Goal: Task Accomplishment & Management: Use online tool/utility

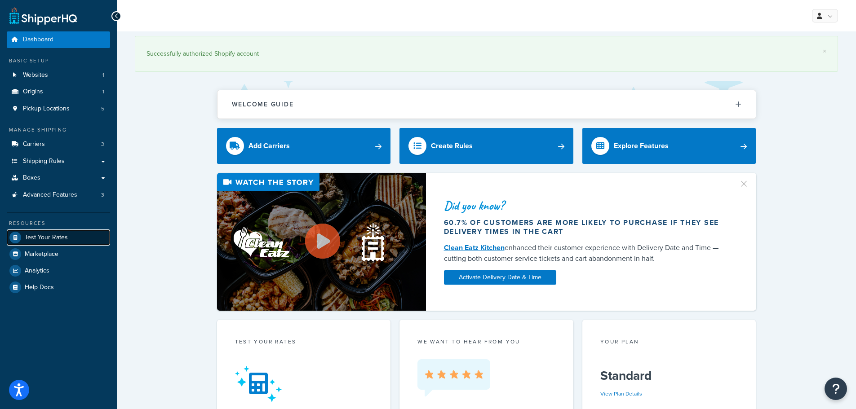
click at [54, 236] on span "Test Your Rates" at bounding box center [46, 238] width 43 height 8
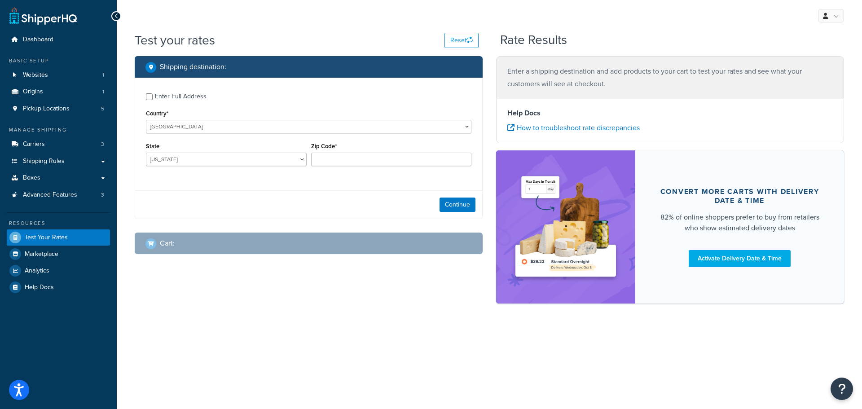
click at [186, 98] on div "Enter Full Address" at bounding box center [181, 96] width 52 height 13
click at [153, 98] on input "Enter Full Address" at bounding box center [149, 96] width 7 height 7
checkbox input "true"
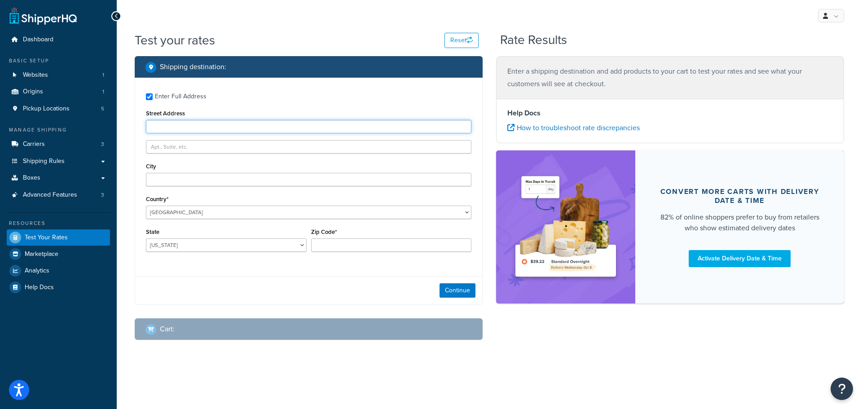
click at [191, 123] on input "Street Address" at bounding box center [309, 126] width 326 height 13
paste input "[STREET_ADDRESS]"
type input "[STREET_ADDRESS]"
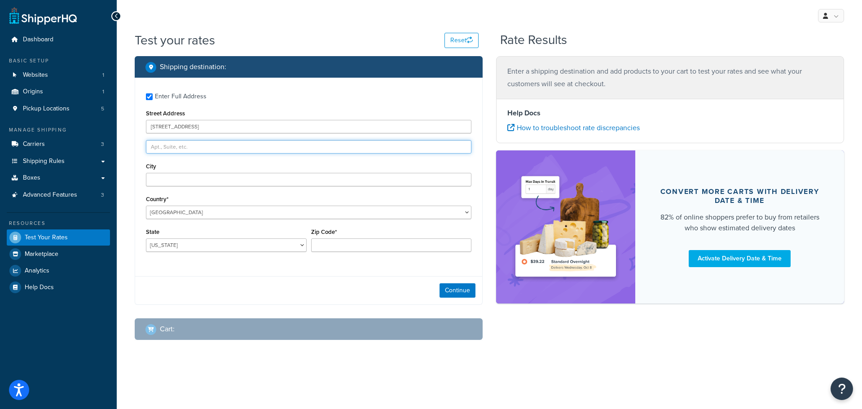
click at [197, 145] on input "text" at bounding box center [309, 146] width 326 height 13
paste input "Building 167"
type input "Building 167"
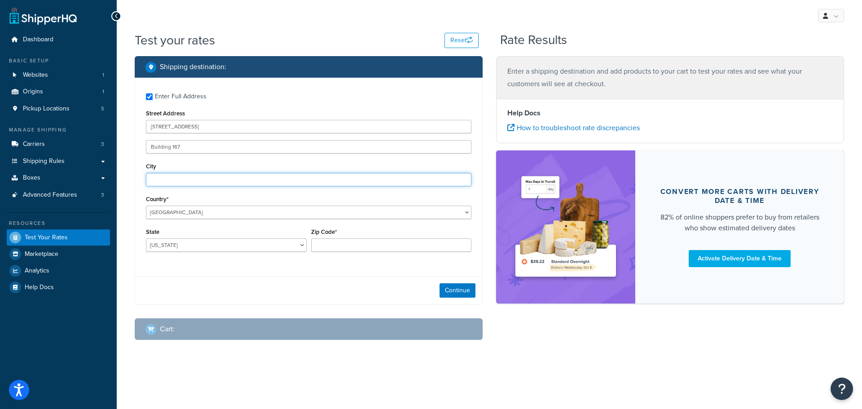
click at [201, 175] on input "City" at bounding box center [309, 179] width 326 height 13
paste input "Joint Base [GEOGRAPHIC_DATA] [PERSON_NAME]"
type input "Joint Base [GEOGRAPHIC_DATA] [PERSON_NAME]"
click at [241, 208] on select "[GEOGRAPHIC_DATA] [GEOGRAPHIC_DATA] [GEOGRAPHIC_DATA] [GEOGRAPHIC_DATA] [GEOGRA…" at bounding box center [309, 212] width 326 height 13
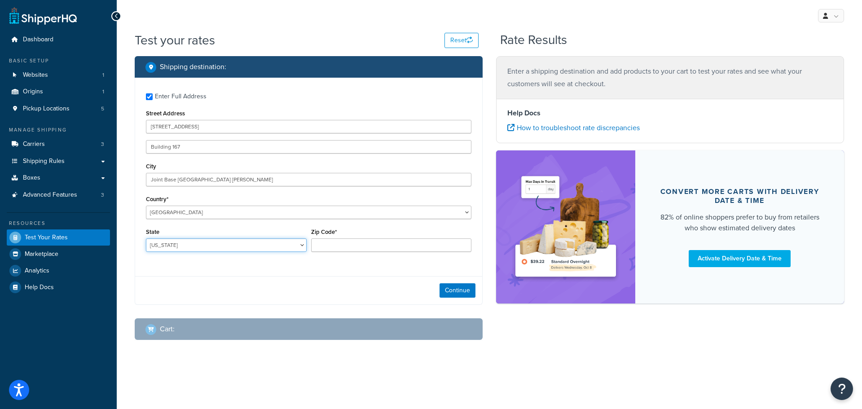
click at [234, 243] on select "[US_STATE] [US_STATE] [US_STATE] [US_STATE] [US_STATE] Armed Forces Americas Ar…" at bounding box center [226, 245] width 161 height 13
select select "HI"
click at [146, 239] on select "[US_STATE] [US_STATE] [US_STATE] [US_STATE] [US_STATE] Armed Forces Americas Ar…" at bounding box center [226, 245] width 161 height 13
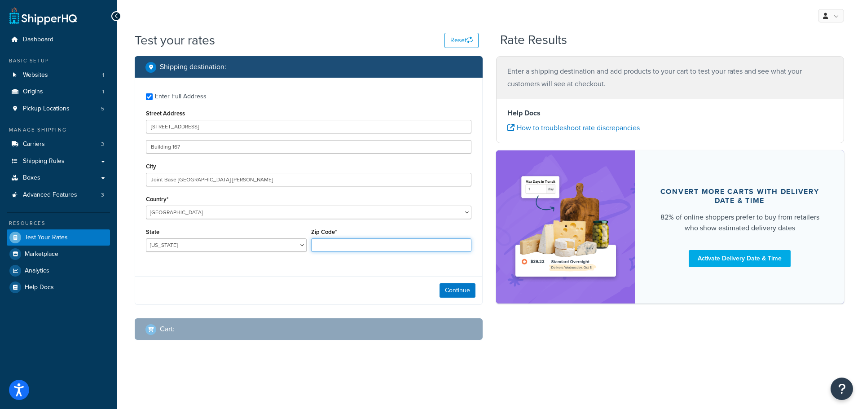
drag, startPoint x: 372, startPoint y: 247, endPoint x: 396, endPoint y: 248, distance: 23.8
click at [372, 247] on input "Zip Code*" at bounding box center [391, 245] width 161 height 13
paste input "96860"
type input "96860"
click at [460, 287] on button "Continue" at bounding box center [458, 290] width 36 height 14
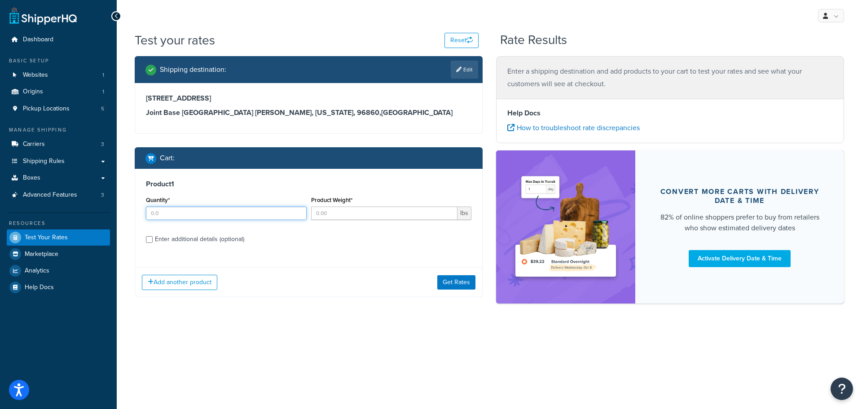
click at [240, 216] on input "Quantity*" at bounding box center [226, 213] width 161 height 13
type input "20"
type input "1"
type input "20"
click at [194, 213] on div "Quantity* 20" at bounding box center [226, 207] width 161 height 26
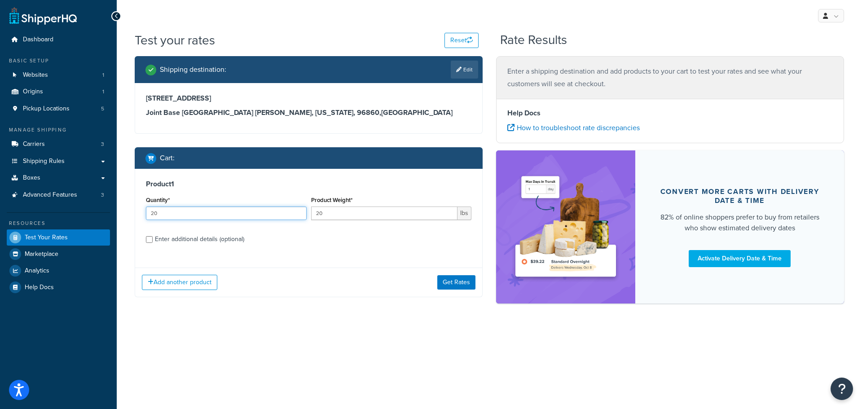
click at [194, 213] on input "20" at bounding box center [226, 213] width 161 height 13
type input "1"
click at [304, 332] on div "Test your rates Reset Rate Results Shipping destination : Edit [STREET_ADDRESS]…" at bounding box center [490, 183] width 746 height 304
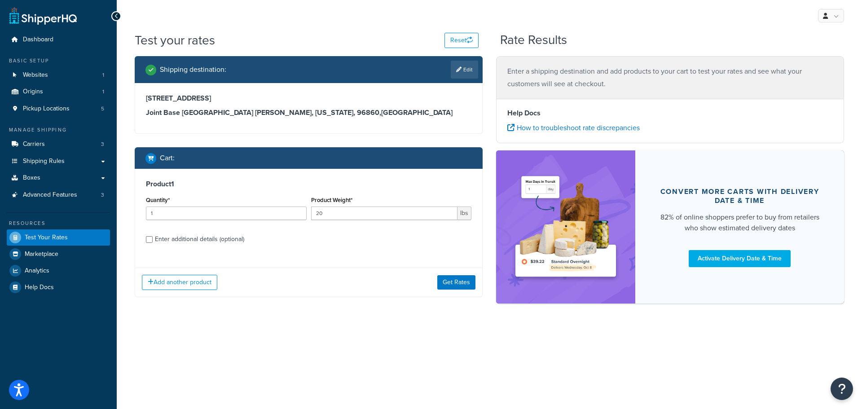
click at [221, 238] on div "Enter additional details (optional)" at bounding box center [199, 239] width 89 height 13
click at [153, 238] on input "Enter additional details (optional)" at bounding box center [149, 239] width 7 height 7
checkbox input "true"
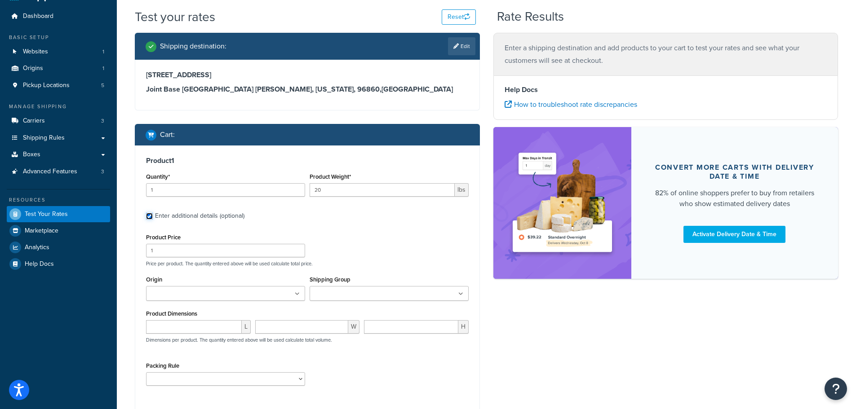
scroll to position [90, 0]
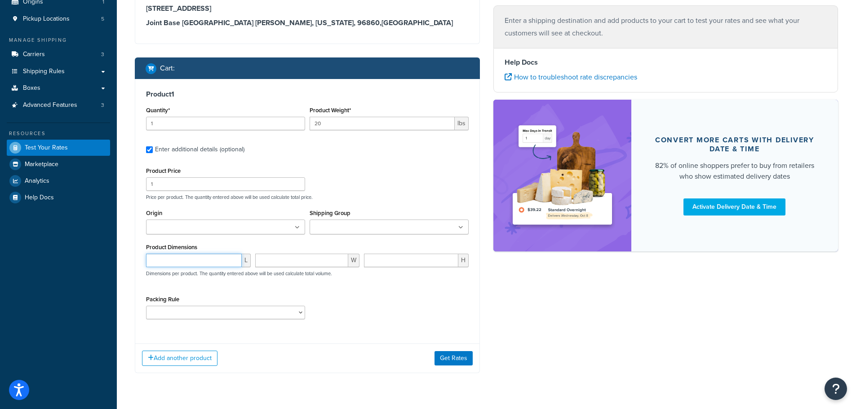
click at [204, 257] on input "number" at bounding box center [194, 260] width 96 height 13
type input "1"
type input "18"
type input "16"
type input "11"
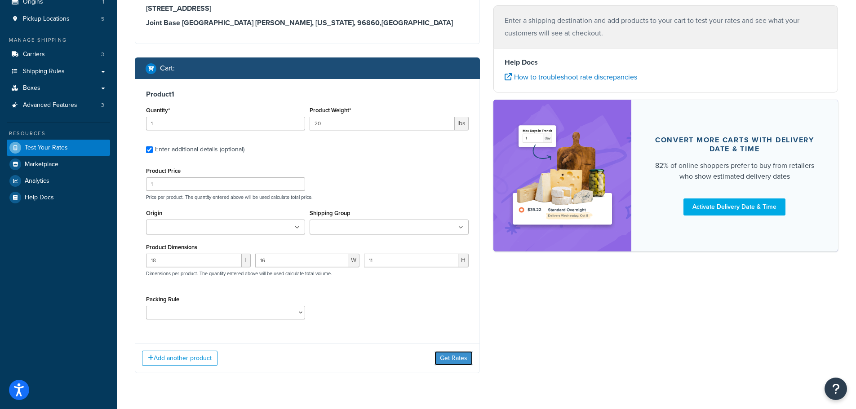
click at [453, 358] on button "Get Rates" at bounding box center [453, 358] width 38 height 14
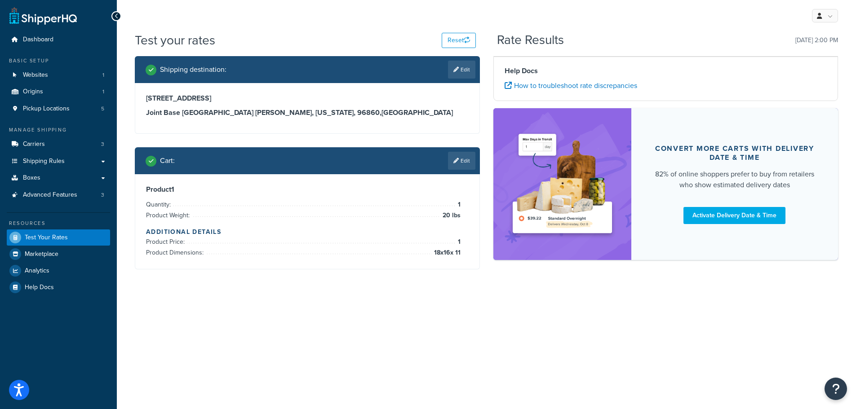
scroll to position [0, 0]
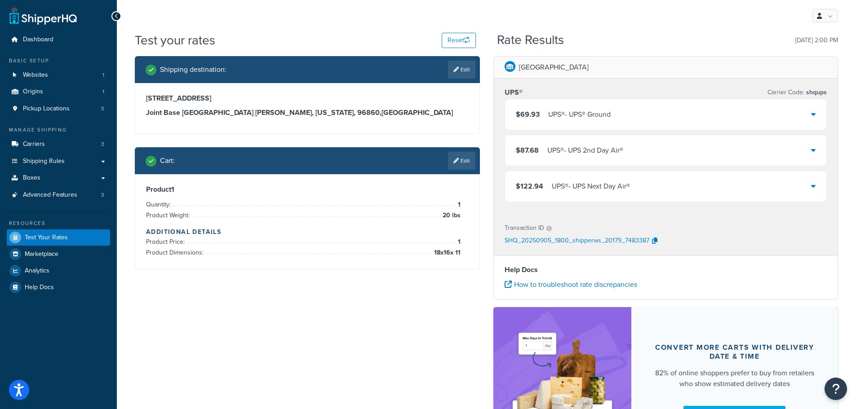
click at [526, 148] on span "$87.68" at bounding box center [527, 150] width 23 height 10
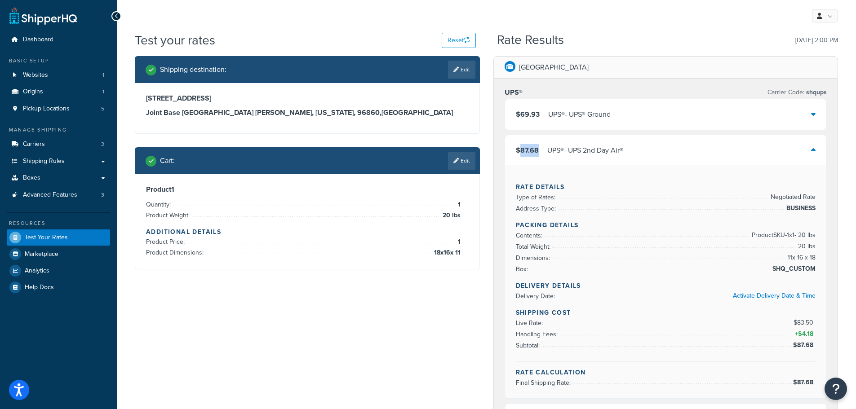
click at [526, 148] on span "$87.68" at bounding box center [527, 150] width 23 height 10
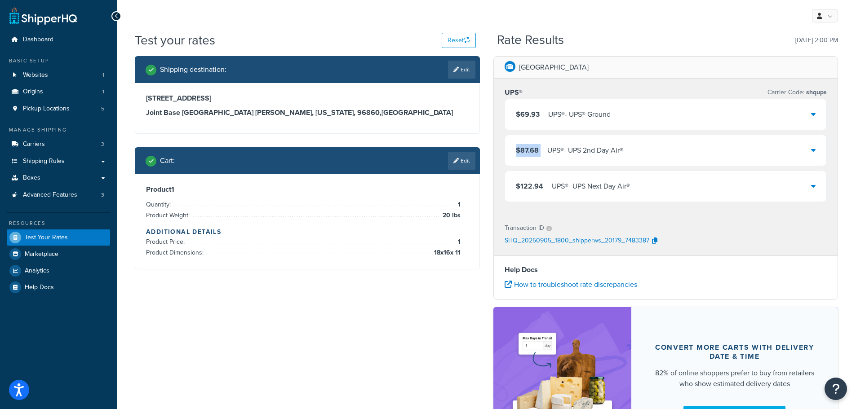
click at [527, 148] on span "$87.68" at bounding box center [527, 150] width 23 height 10
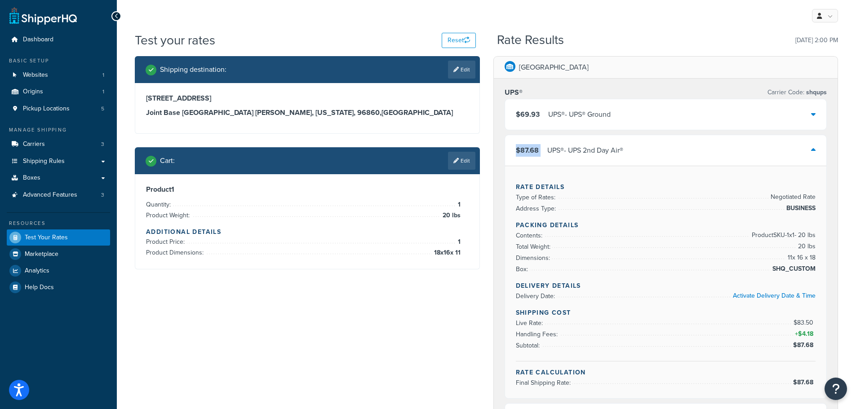
copy span "$87.68"
click at [397, 278] on div "Shipping destination : Edit [STREET_ADDRESS][PERSON_NAME][US_STATE] Cart : Edit…" at bounding box center [307, 169] width 358 height 227
drag, startPoint x: 636, startPoint y: 150, endPoint x: 547, endPoint y: 152, distance: 89.0
click at [547, 152] on div "$87.68 UPS® - UPS 2nd Day Air®" at bounding box center [666, 150] width 322 height 31
copy div "UPS® - UPS 2nd Day Air®"
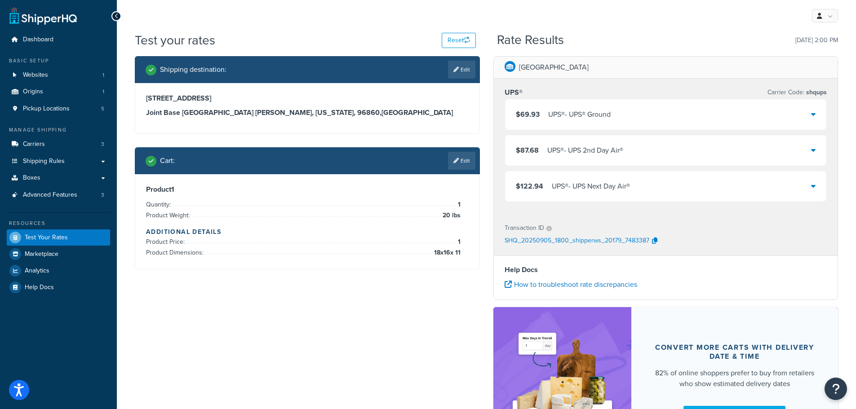
click at [274, 315] on div "Shipping destination : Edit [STREET_ADDRESS][PERSON_NAME][US_STATE] Cart : Edit…" at bounding box center [486, 262] width 716 height 412
click at [460, 160] on link "Edit" at bounding box center [461, 161] width 27 height 18
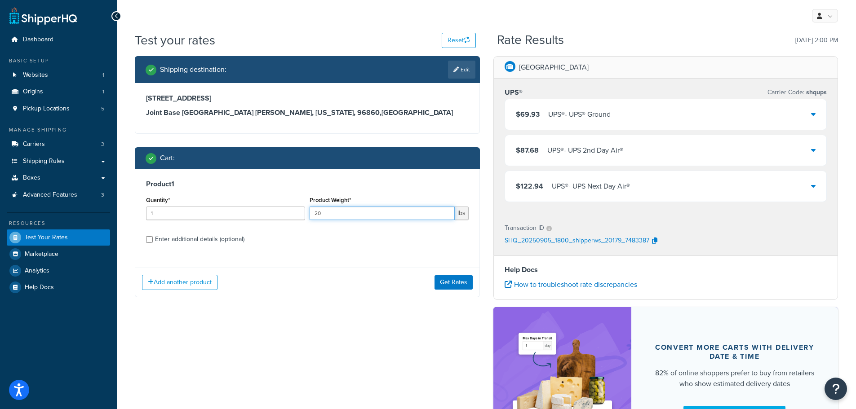
click at [345, 208] on input "20" at bounding box center [382, 213] width 145 height 13
type input "25"
click at [217, 238] on div "Enter additional details (optional)" at bounding box center [199, 239] width 89 height 13
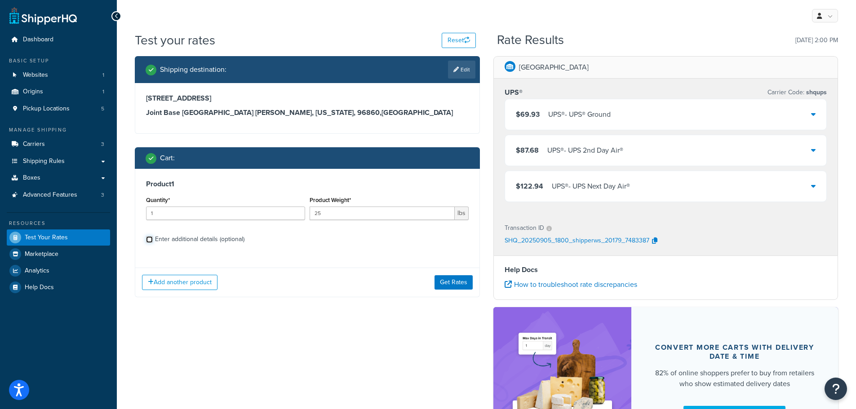
click at [153, 238] on input "Enter additional details (optional)" at bounding box center [149, 239] width 7 height 7
checkbox input "true"
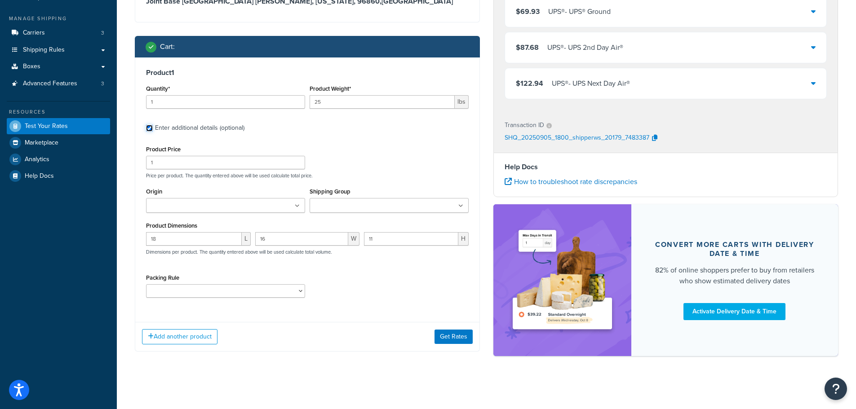
scroll to position [112, 0]
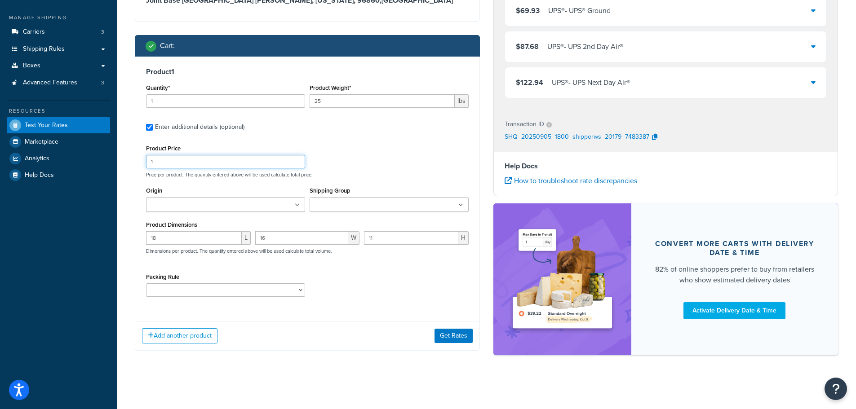
click at [221, 158] on input "1" at bounding box center [225, 161] width 159 height 13
click at [222, 159] on input "1" at bounding box center [225, 161] width 159 height 13
paste input "3695.00"
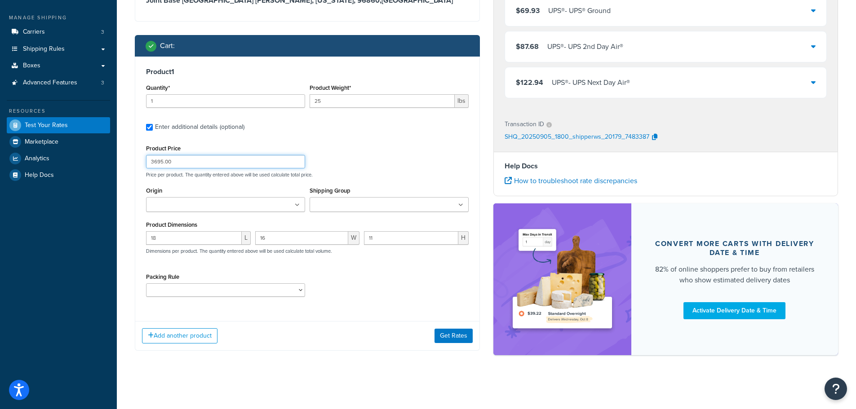
type input "3695.00"
click at [329, 159] on div "Product Price 3695.00 Price per product. The quantity entered above will be use…" at bounding box center [307, 159] width 327 height 35
click at [270, 206] on ul at bounding box center [225, 204] width 159 height 15
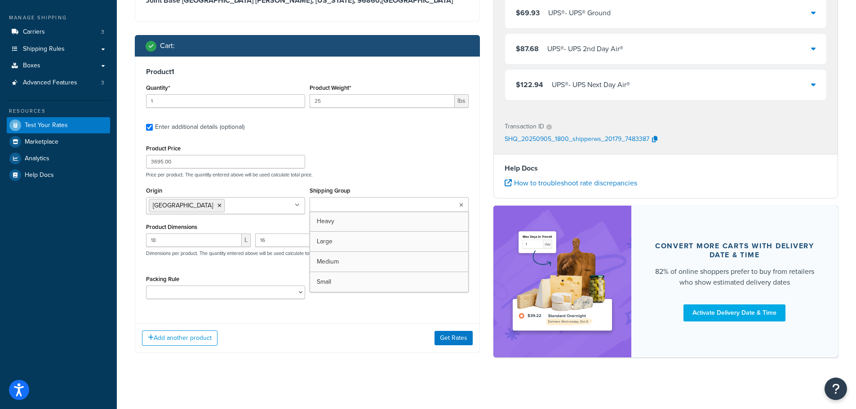
click at [350, 204] on input "Shipping Group" at bounding box center [352, 205] width 80 height 10
click at [195, 240] on input "18" at bounding box center [194, 240] width 96 height 13
click at [296, 243] on input "16" at bounding box center [301, 240] width 93 height 13
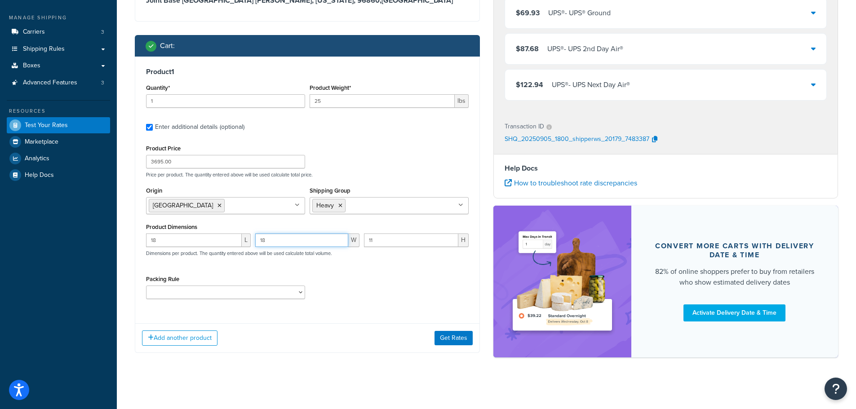
type input "18"
click at [393, 335] on div "Add another product Get Rates" at bounding box center [307, 337] width 344 height 29
click at [451, 341] on button "Get Rates" at bounding box center [453, 338] width 38 height 14
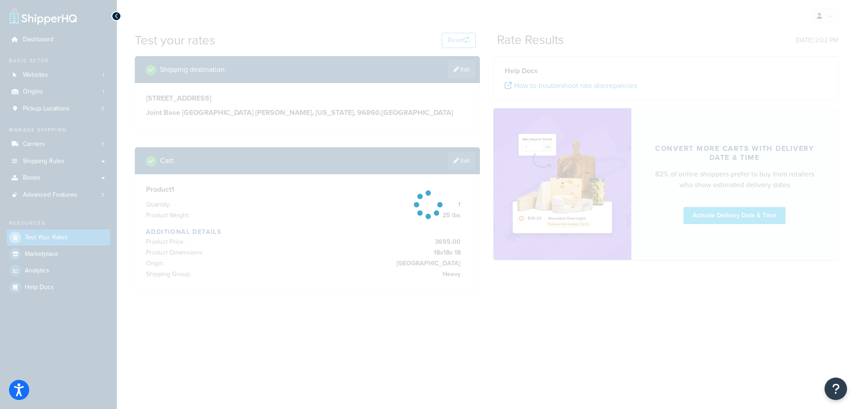
scroll to position [0, 0]
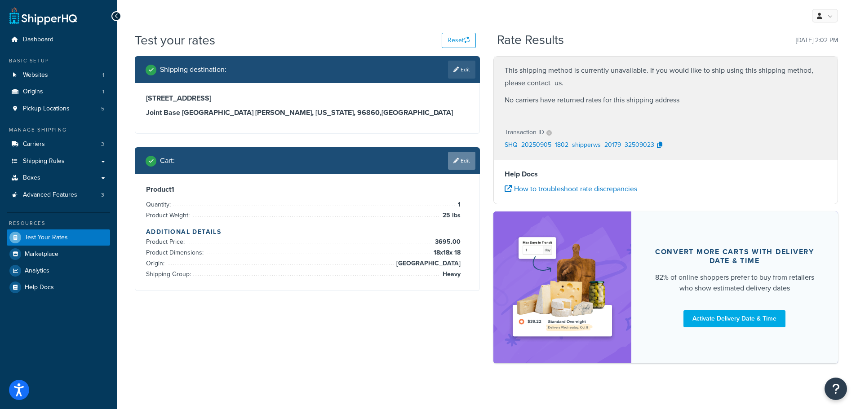
click at [466, 155] on link "Edit" at bounding box center [461, 161] width 27 height 18
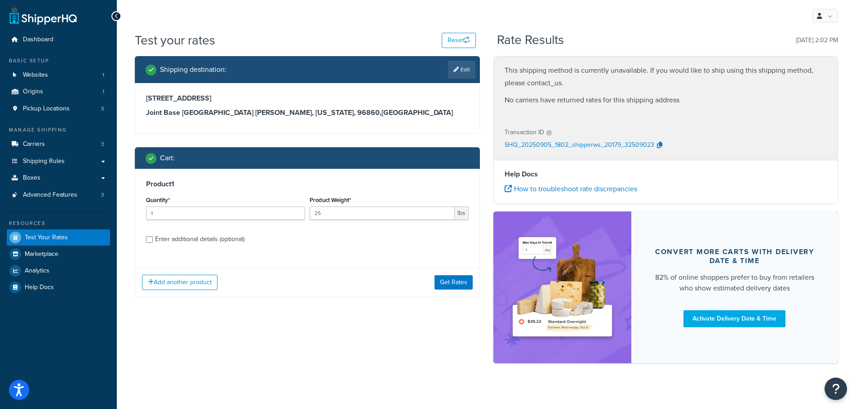
click at [223, 240] on div "Enter additional details (optional)" at bounding box center [199, 239] width 89 height 13
click at [153, 240] on input "Enter additional details (optional)" at bounding box center [149, 239] width 7 height 7
checkbox input "true"
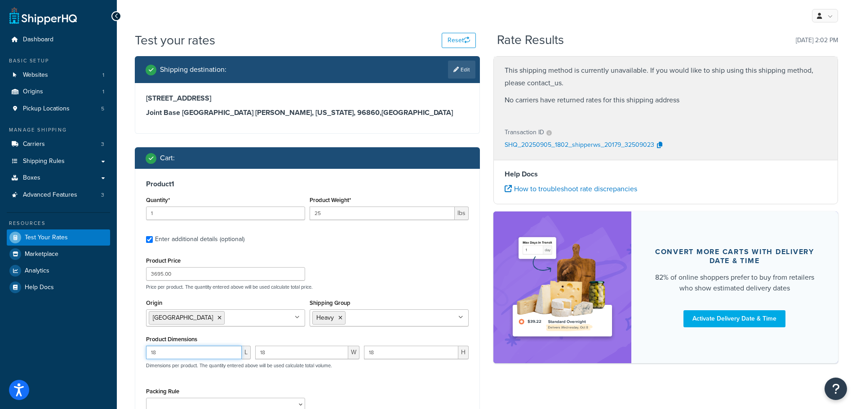
drag, startPoint x: 218, startPoint y: 351, endPoint x: 271, endPoint y: 353, distance: 53.1
click at [218, 350] on input "18" at bounding box center [194, 352] width 96 height 13
click at [279, 354] on input "18" at bounding box center [301, 352] width 93 height 13
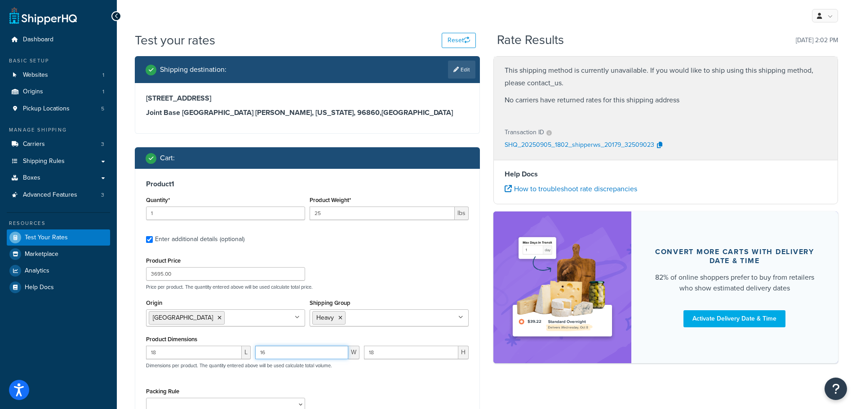
type input "16"
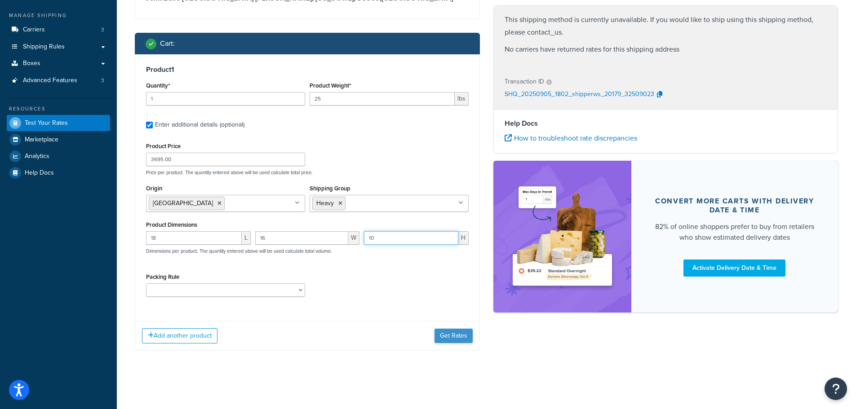
type input "10"
click at [450, 336] on button "Get Rates" at bounding box center [453, 336] width 38 height 14
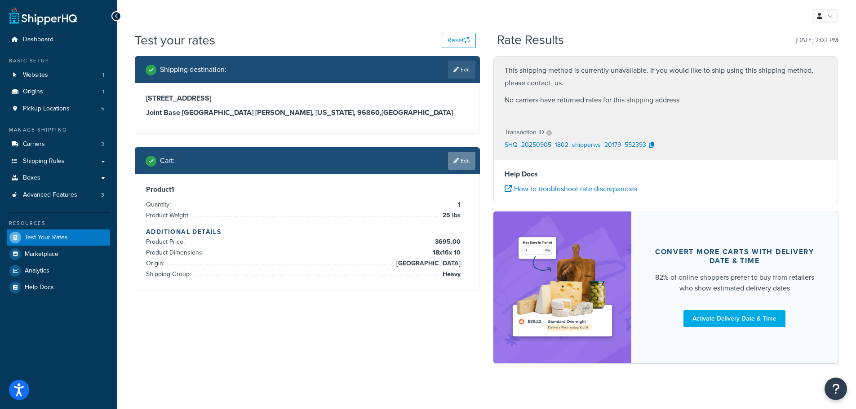
click at [462, 165] on link "Edit" at bounding box center [461, 161] width 27 height 18
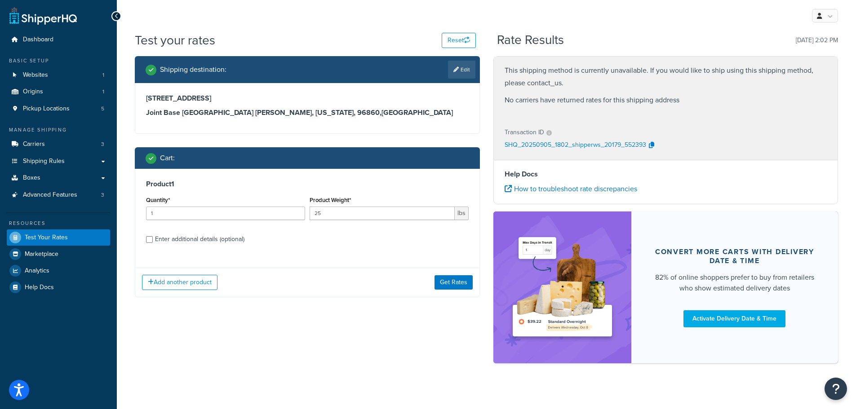
click at [217, 241] on div "Enter additional details (optional)" at bounding box center [199, 239] width 89 height 13
click at [153, 241] on input "Enter additional details (optional)" at bounding box center [149, 239] width 7 height 7
checkbox input "true"
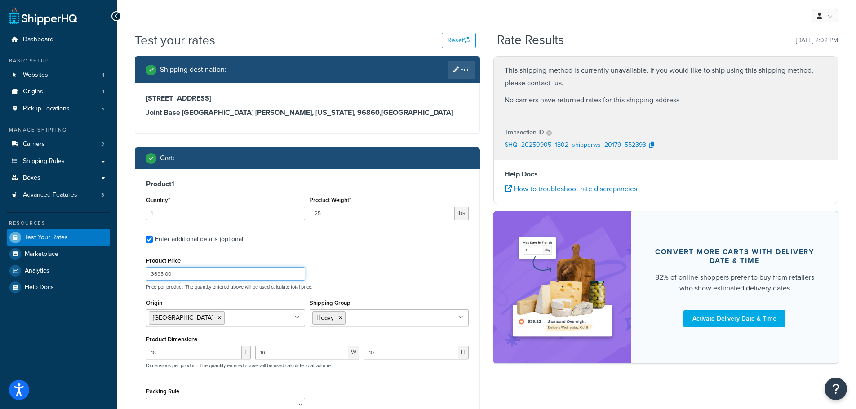
click at [222, 276] on input "3695.00" at bounding box center [225, 273] width 159 height 13
click at [403, 269] on div "Product Price Price per product. The quantity entered above will be used calcul…" at bounding box center [307, 272] width 327 height 35
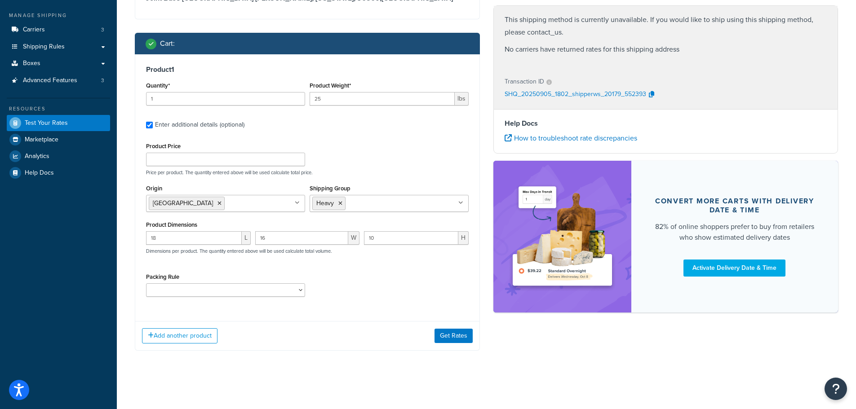
scroll to position [115, 0]
click at [455, 331] on button "Get Rates" at bounding box center [453, 336] width 38 height 14
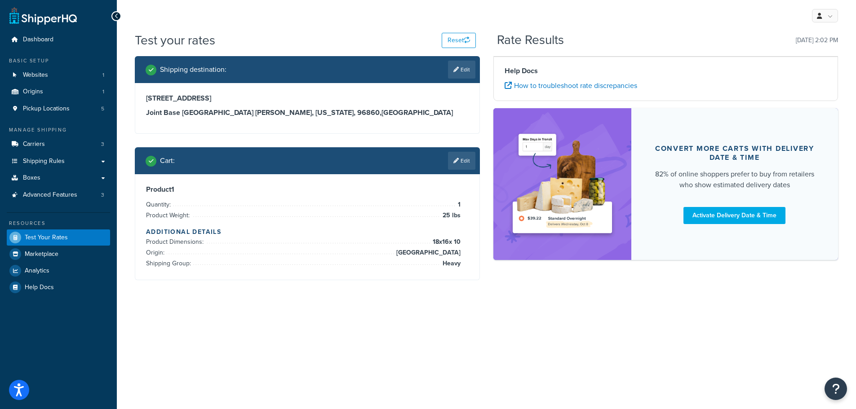
scroll to position [0, 0]
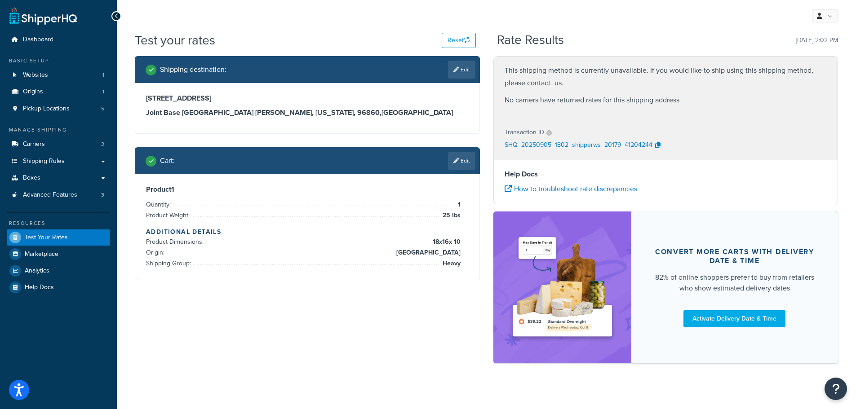
click at [469, 163] on link "Edit" at bounding box center [461, 161] width 27 height 18
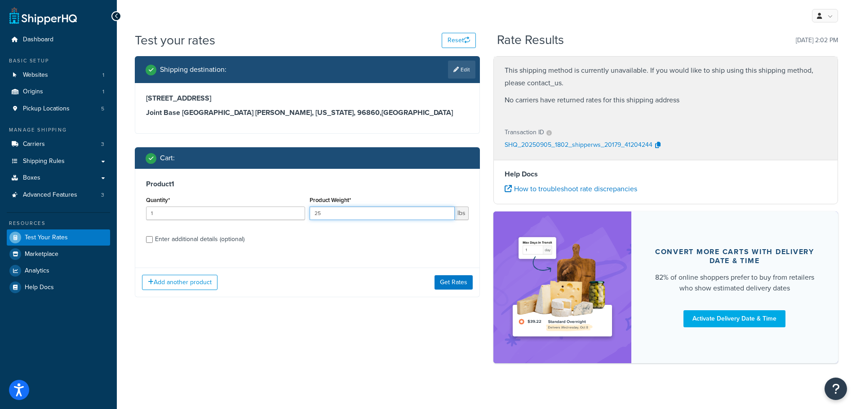
click at [337, 208] on input "25" at bounding box center [382, 213] width 145 height 13
type input "20"
click at [186, 243] on div "Enter additional details (optional)" at bounding box center [199, 239] width 89 height 13
click at [153, 243] on input "Enter additional details (optional)" at bounding box center [149, 239] width 7 height 7
checkbox input "true"
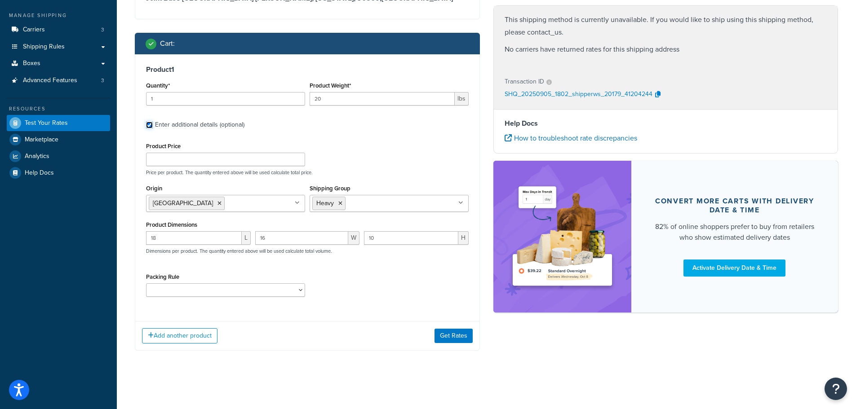
scroll to position [115, 0]
click at [341, 203] on icon at bounding box center [340, 203] width 4 height 5
click at [367, 342] on div "Add another product Get Rates" at bounding box center [307, 335] width 344 height 29
click at [449, 337] on button "Get Rates" at bounding box center [453, 336] width 38 height 14
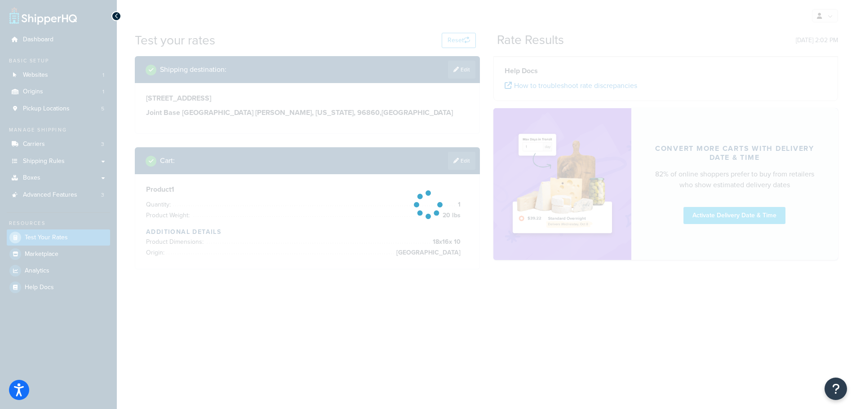
scroll to position [0, 0]
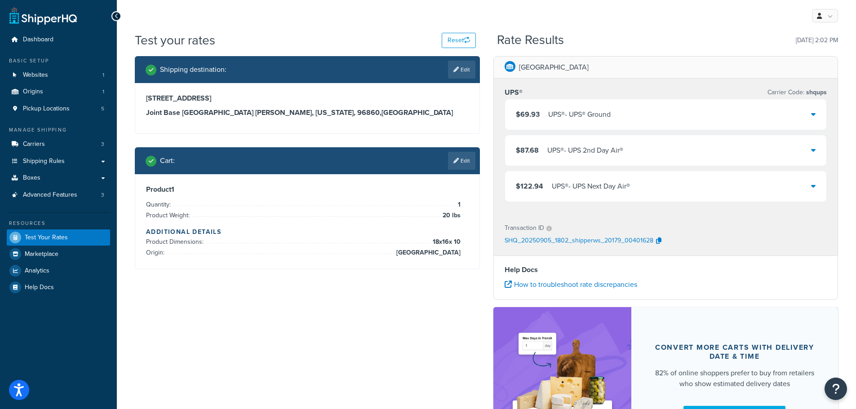
click at [587, 149] on div "UPS® - UPS 2nd Day Air®" at bounding box center [585, 150] width 76 height 13
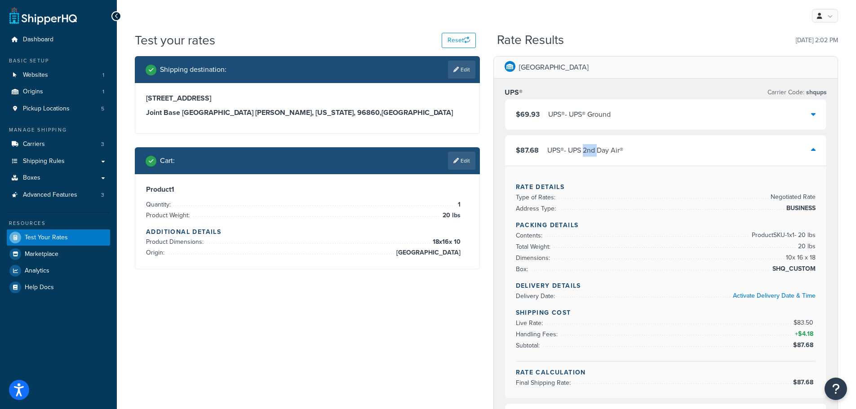
click at [587, 149] on div "UPS® - UPS 2nd Day Air®" at bounding box center [585, 150] width 76 height 13
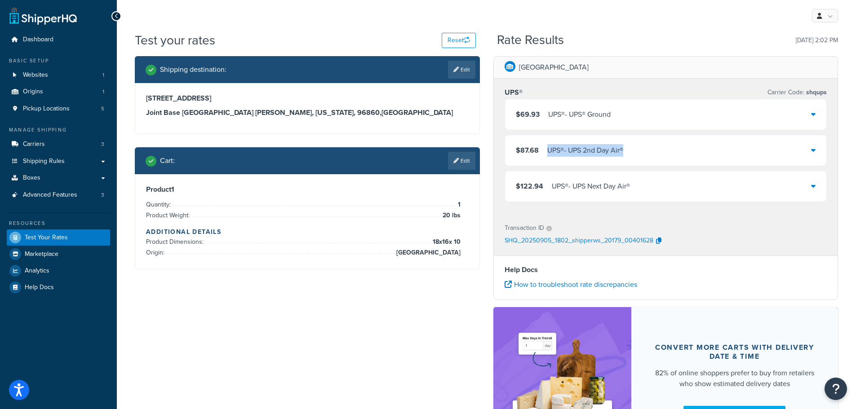
click at [587, 149] on div "UPS® - UPS 2nd Day Air®" at bounding box center [585, 150] width 76 height 13
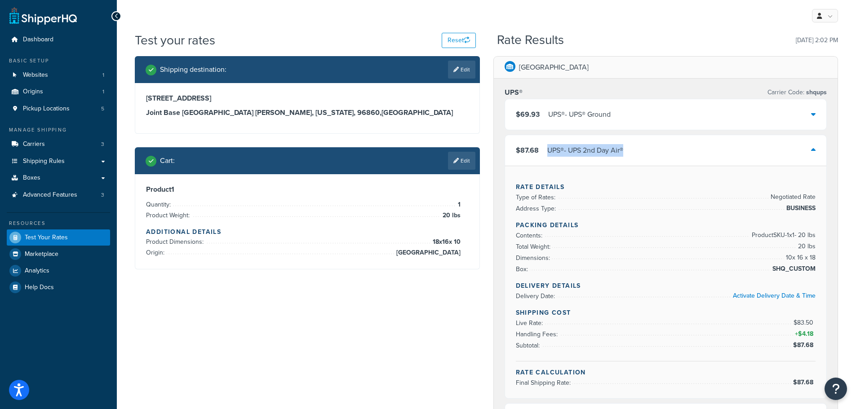
copy div "UPS® - UPS 2nd Day Air®"
click at [372, 310] on div "Shipping destination : Edit [STREET_ADDRESS][PERSON_NAME][US_STATE] Cart : Edit…" at bounding box center [486, 378] width 716 height 645
click at [573, 106] on div "$69.93 UPS® - UPS® Ground" at bounding box center [666, 114] width 322 height 31
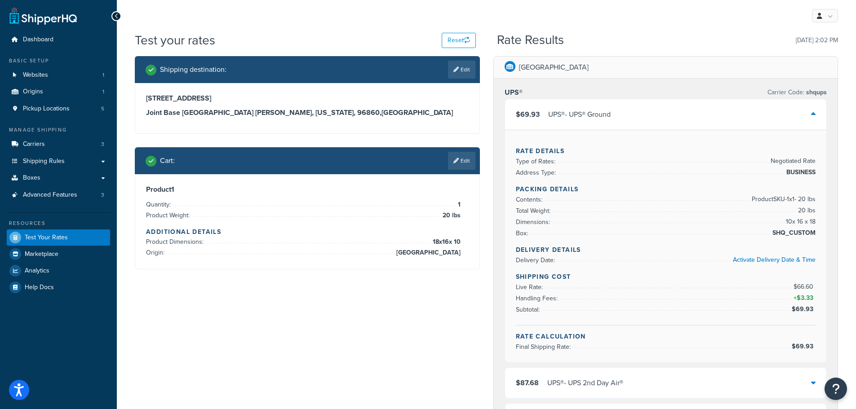
click at [586, 148] on h4 "Rate Details" at bounding box center [666, 150] width 300 height 9
click at [588, 110] on div "UPS® - UPS® Ground" at bounding box center [579, 114] width 62 height 13
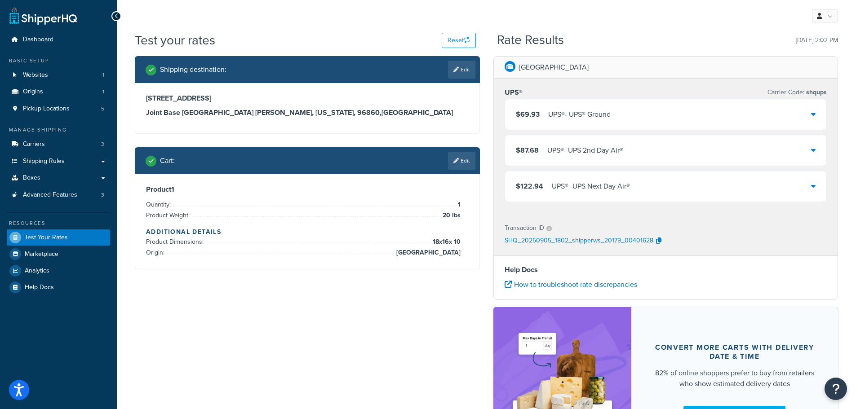
click at [542, 190] on div "$122.94 UPS® - UPS Next Day Air®" at bounding box center [573, 186] width 114 height 13
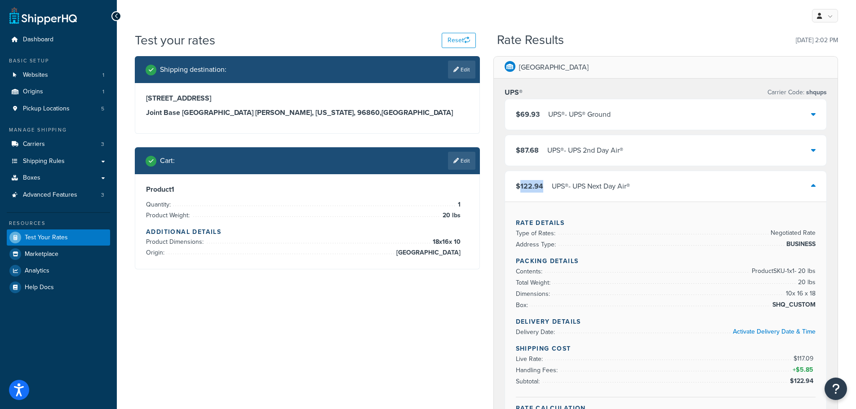
drag, startPoint x: 541, startPoint y: 185, endPoint x: 521, endPoint y: 186, distance: 20.7
click at [521, 186] on span "$122.94" at bounding box center [529, 186] width 27 height 10
copy span "122.94"
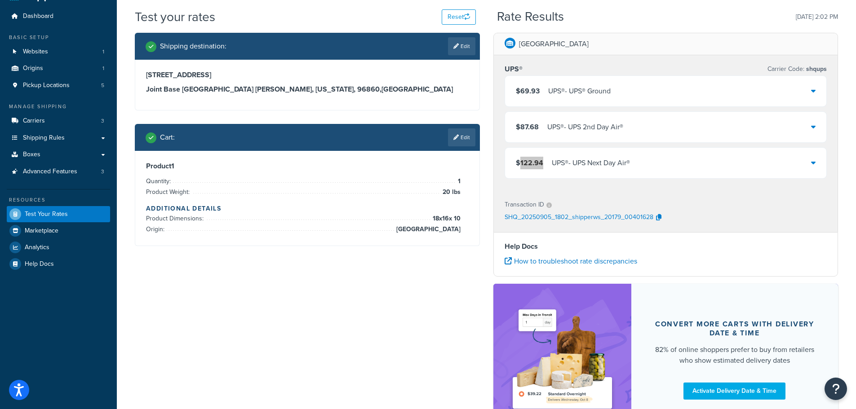
scroll to position [45, 0]
